Goal: Information Seeking & Learning: Check status

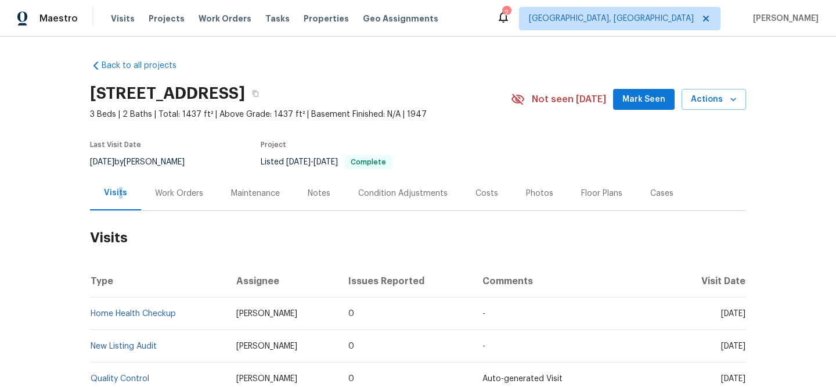
scroll to position [242, 0]
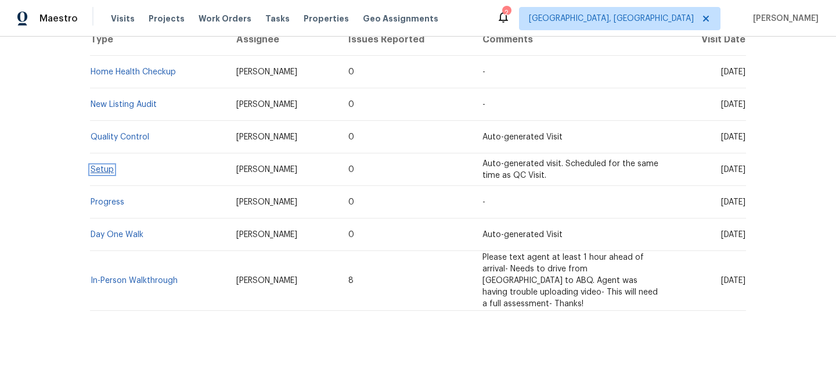
click at [100, 170] on link "Setup" at bounding box center [102, 170] width 23 height 8
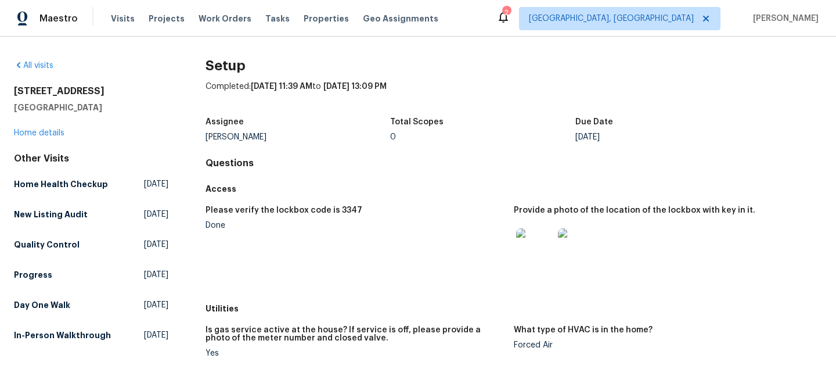
click at [55, 127] on div "[STREET_ADDRESS] Home details" at bounding box center [91, 111] width 154 height 53
click at [52, 130] on link "Home details" at bounding box center [39, 133] width 51 height 8
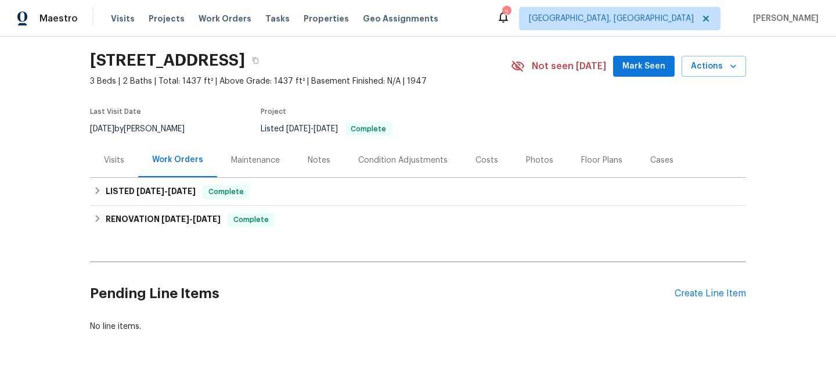
scroll to position [66, 0]
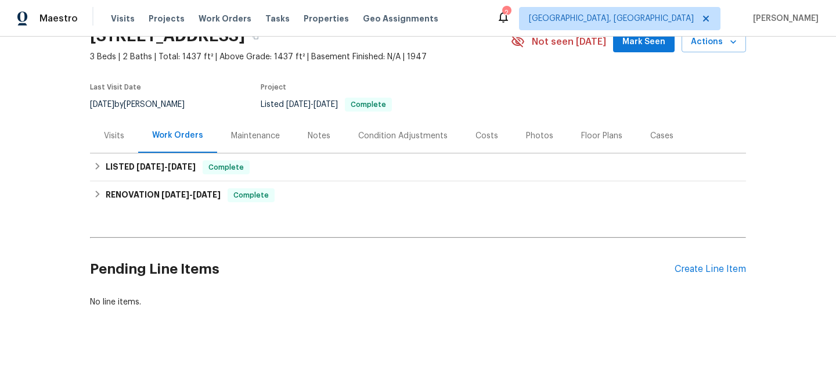
click at [102, 132] on div "Visits" at bounding box center [114, 135] width 48 height 34
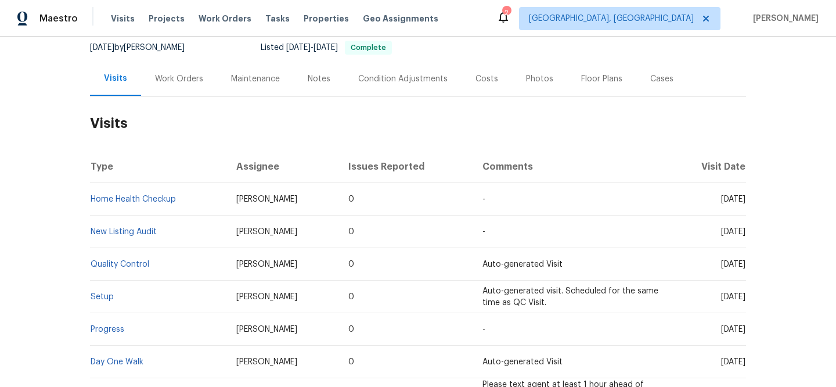
scroll to position [242, 0]
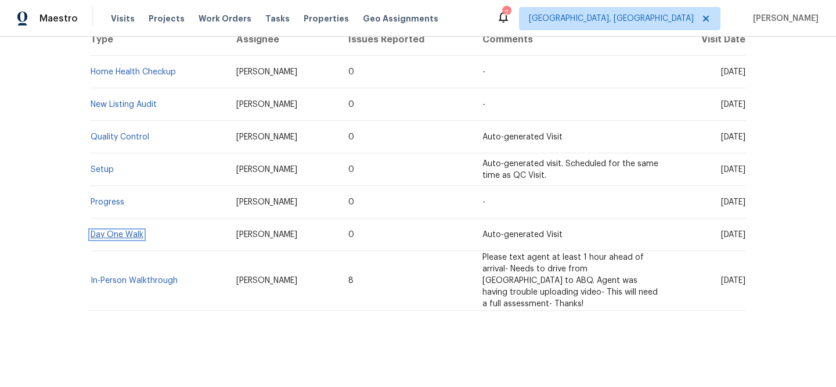
click at [122, 232] on link "Day One Walk" at bounding box center [117, 235] width 53 height 8
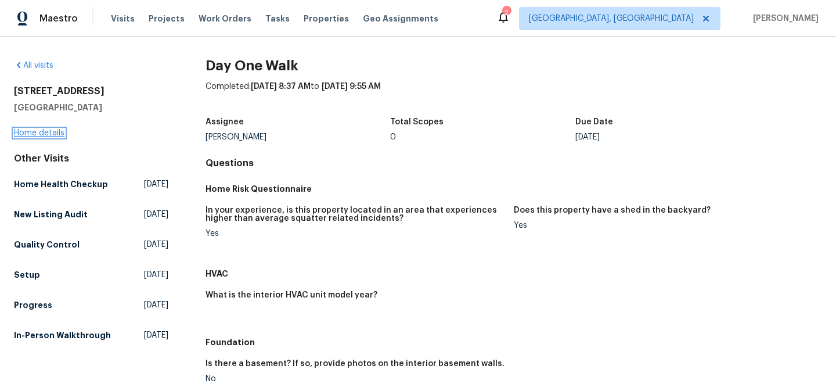
click at [51, 132] on link "Home details" at bounding box center [39, 133] width 51 height 8
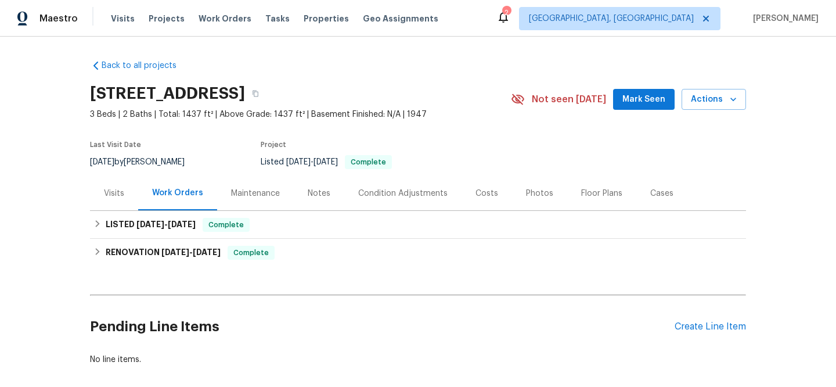
click at [116, 195] on div "Visits" at bounding box center [114, 194] width 20 height 12
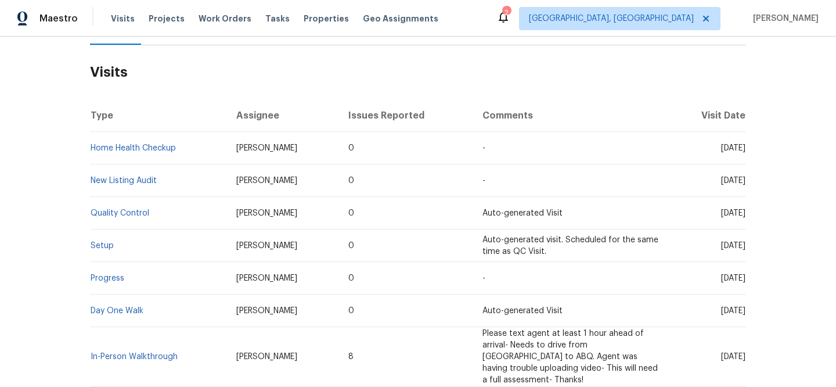
scroll to position [235, 0]
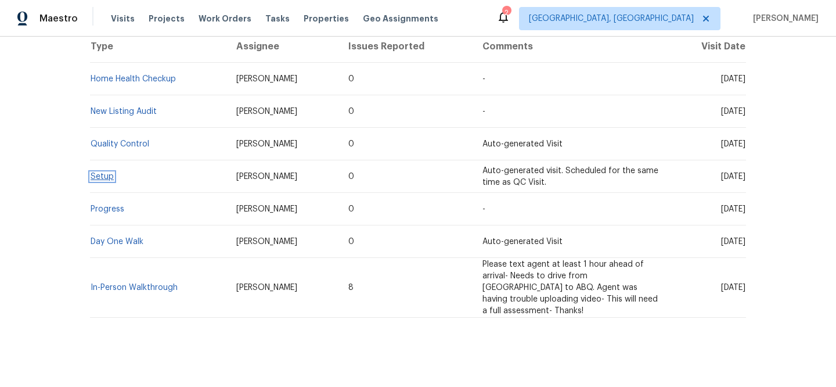
click at [98, 177] on link "Setup" at bounding box center [102, 176] width 23 height 8
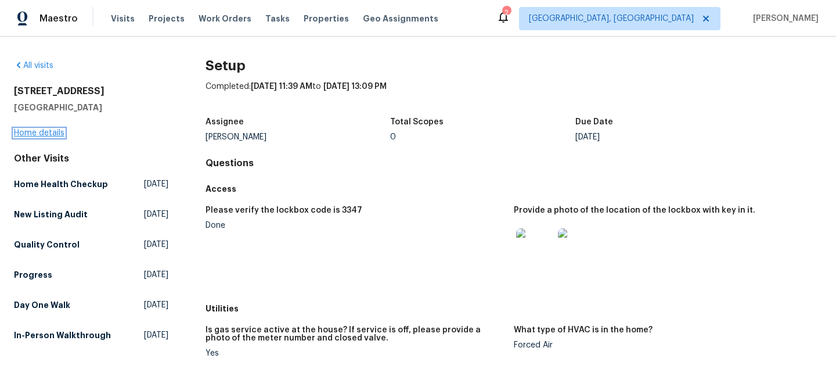
click at [58, 136] on link "Home details" at bounding box center [39, 133] width 51 height 8
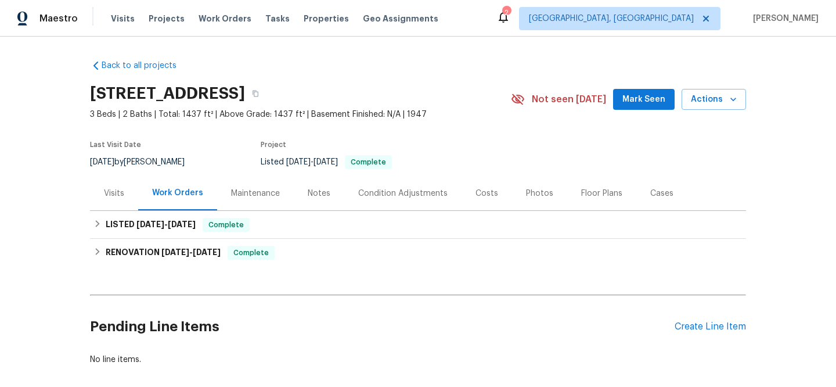
click at [112, 193] on div "Visits" at bounding box center [114, 194] width 20 height 12
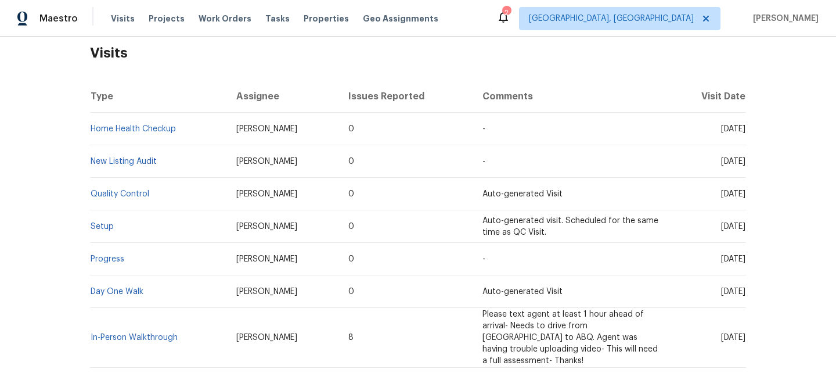
scroll to position [186, 0]
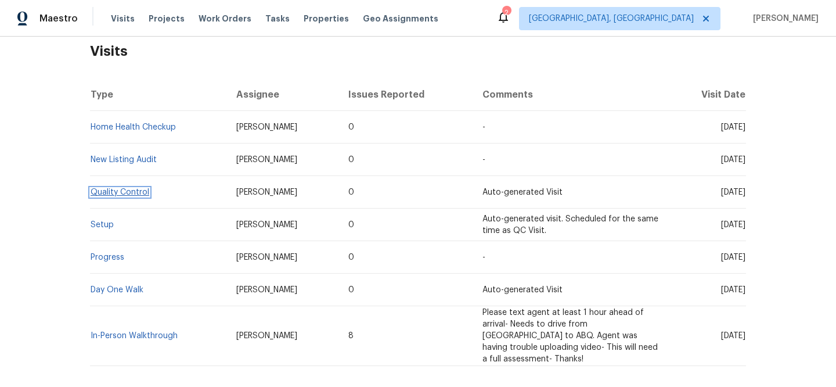
click at [137, 195] on link "Quality Control" at bounding box center [120, 192] width 59 height 8
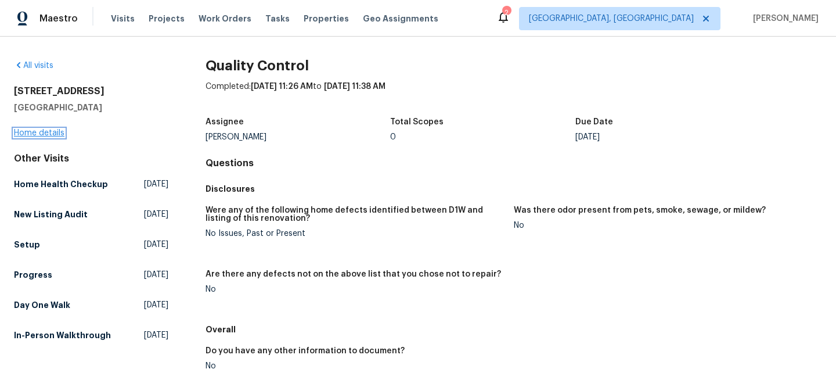
click at [52, 135] on link "Home details" at bounding box center [39, 133] width 51 height 8
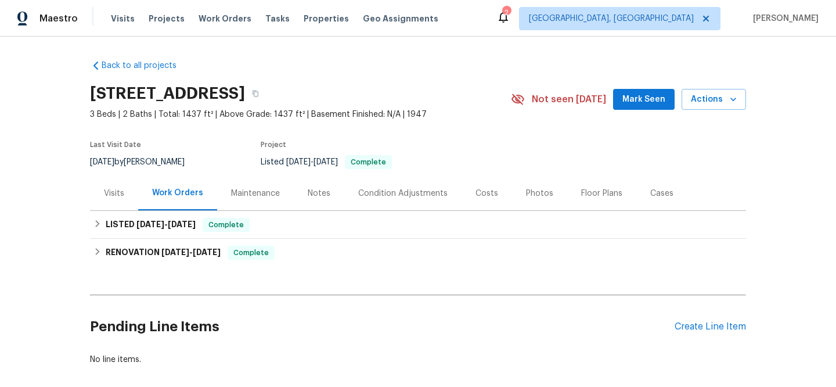
click at [104, 188] on div "Visits" at bounding box center [114, 194] width 20 height 12
